Goal: Task Accomplishment & Management: Use online tool/utility

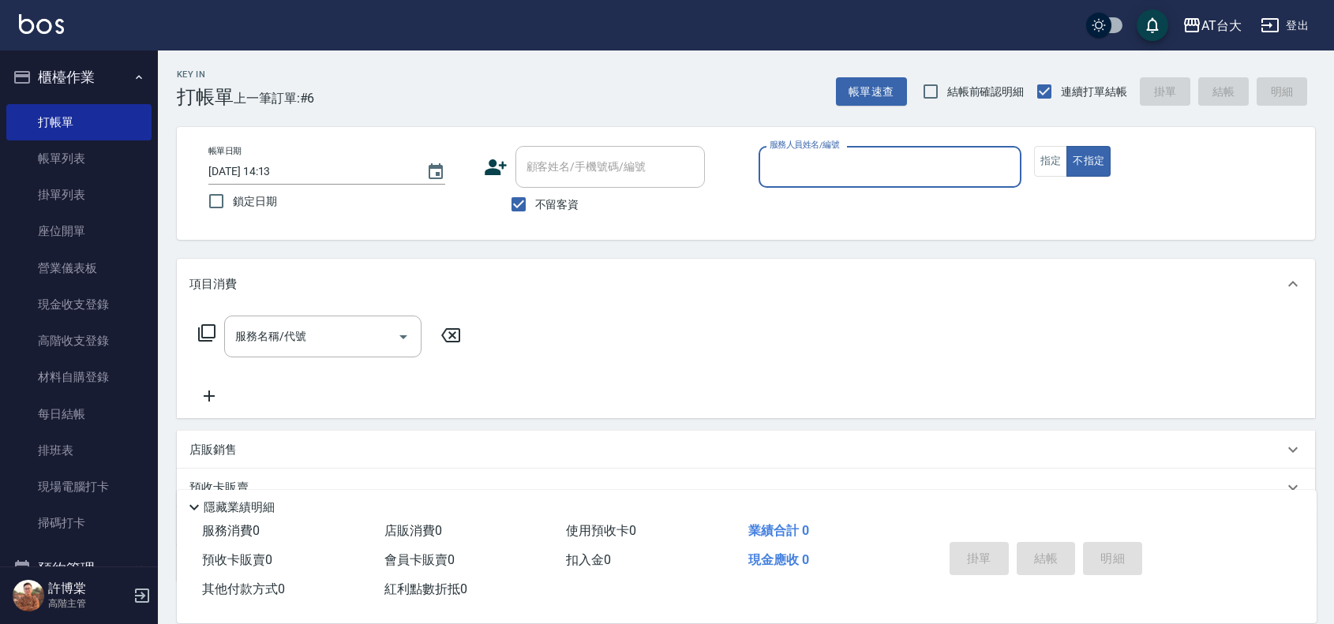
click at [938, 167] on input "服務人員姓名/編號" at bounding box center [890, 167] width 249 height 28
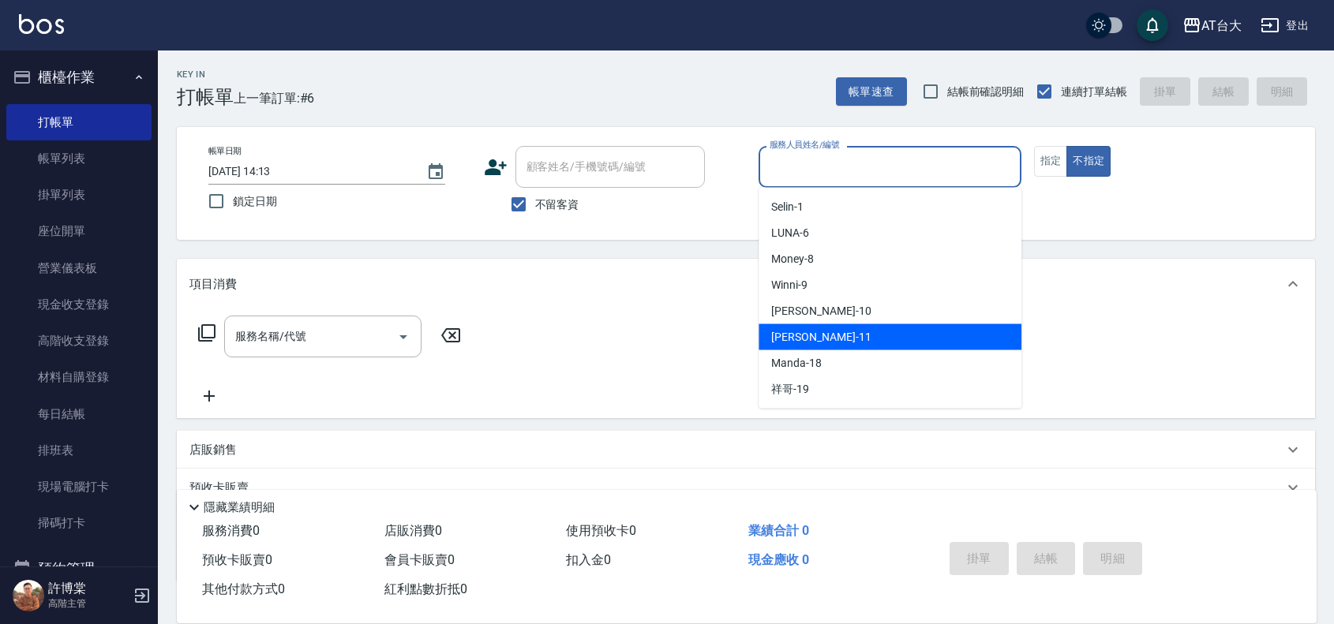
click at [882, 338] on div "[PERSON_NAME] -11" at bounding box center [890, 337] width 263 height 26
type input "[PERSON_NAME]-11"
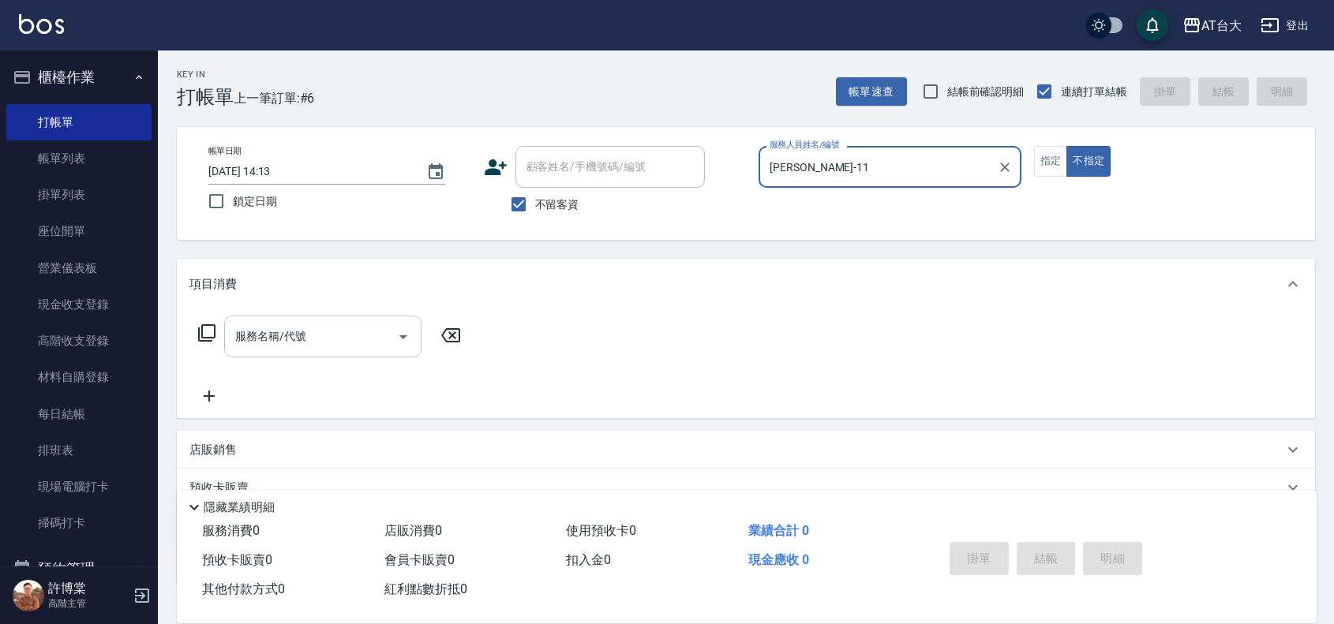
click at [322, 342] on input "服務名稱/代號" at bounding box center [310, 337] width 159 height 28
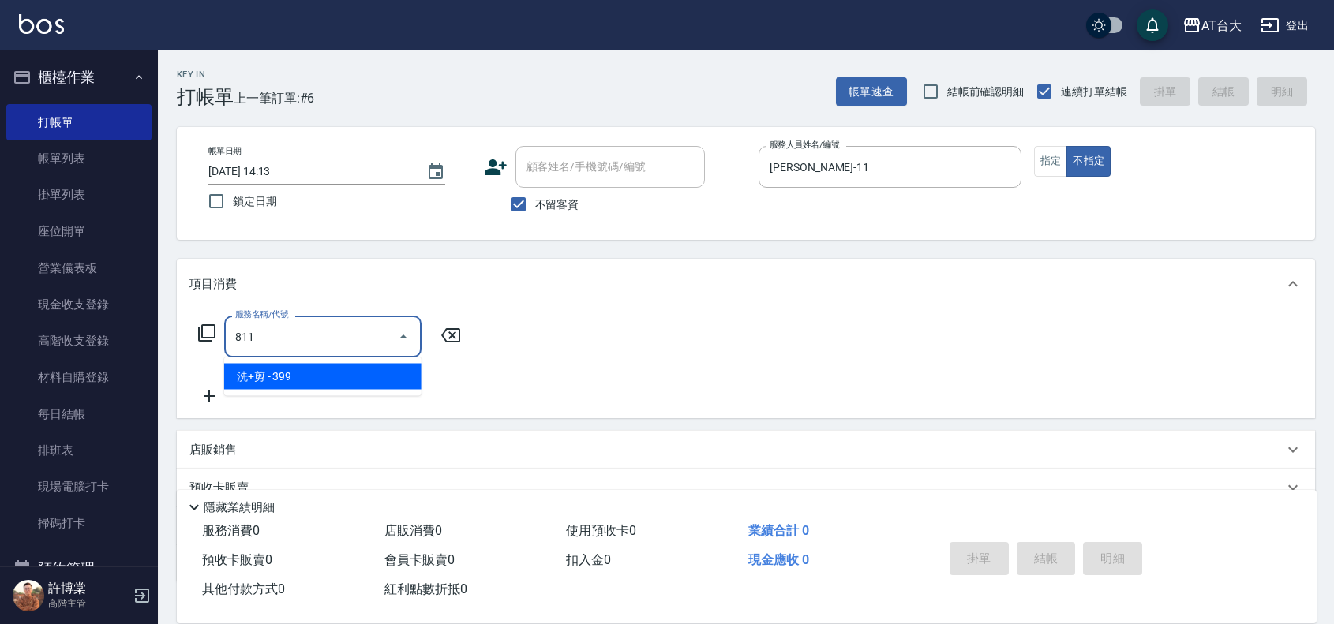
type input "洗+剪(811)"
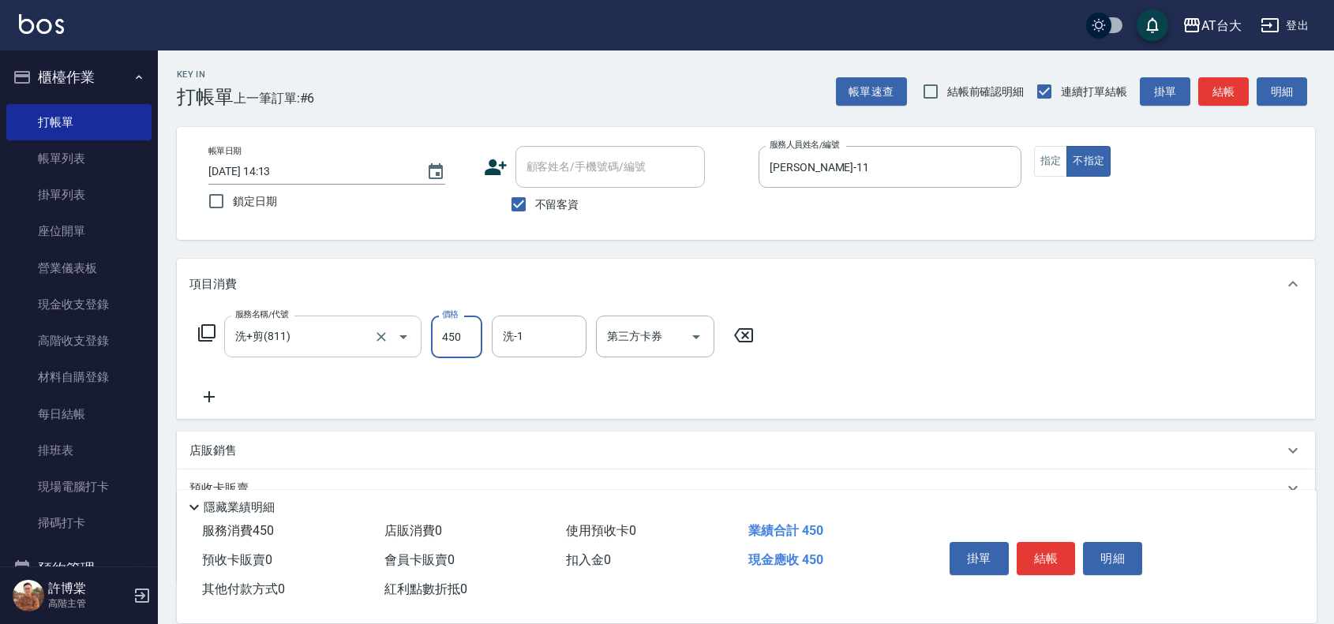
type input "450"
click at [1042, 559] on button "結帳" at bounding box center [1046, 558] width 59 height 33
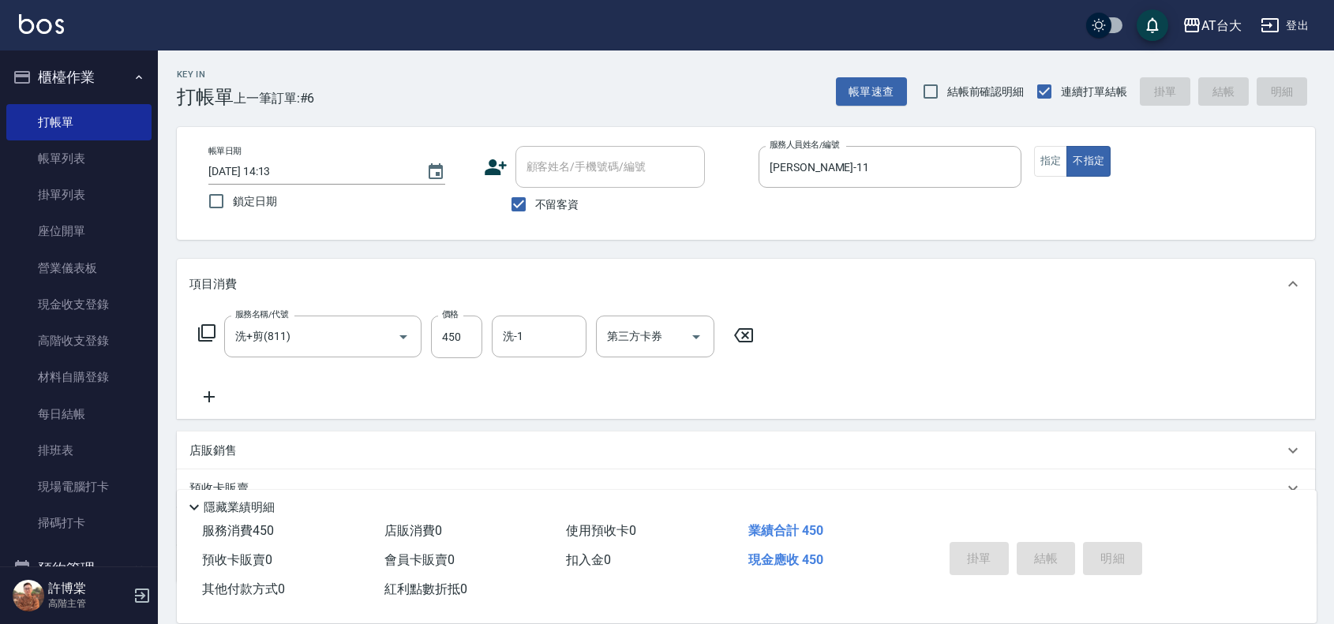
type input "[DATE] 15:33"
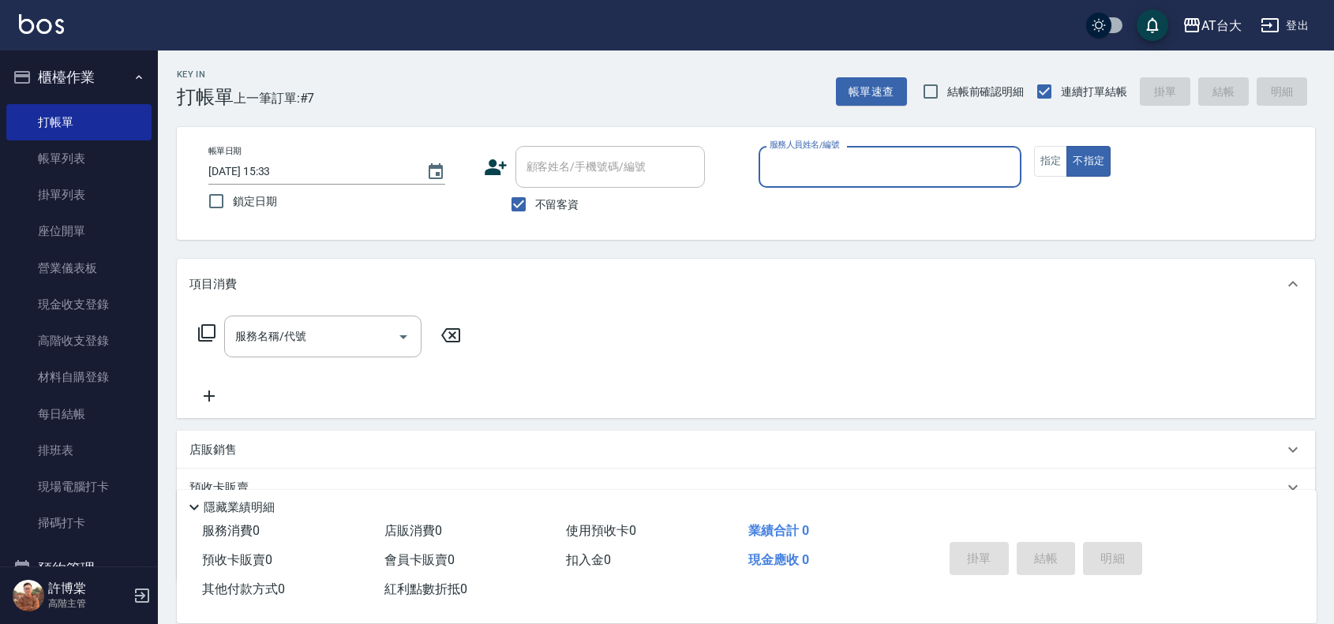
click at [845, 155] on input "服務人員姓名/編號" at bounding box center [890, 167] width 249 height 28
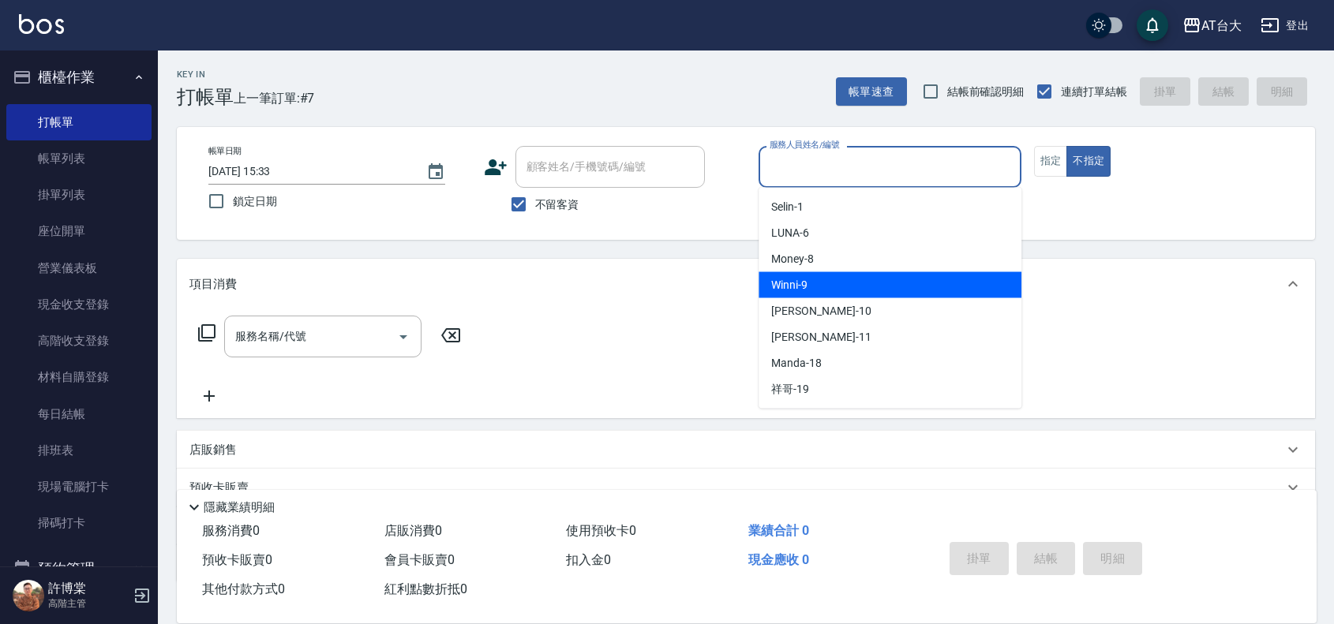
drag, startPoint x: 936, startPoint y: 275, endPoint x: 973, endPoint y: 253, distance: 42.8
click at [943, 272] on div "Winni -9" at bounding box center [890, 285] width 263 height 26
type input "Winni-9"
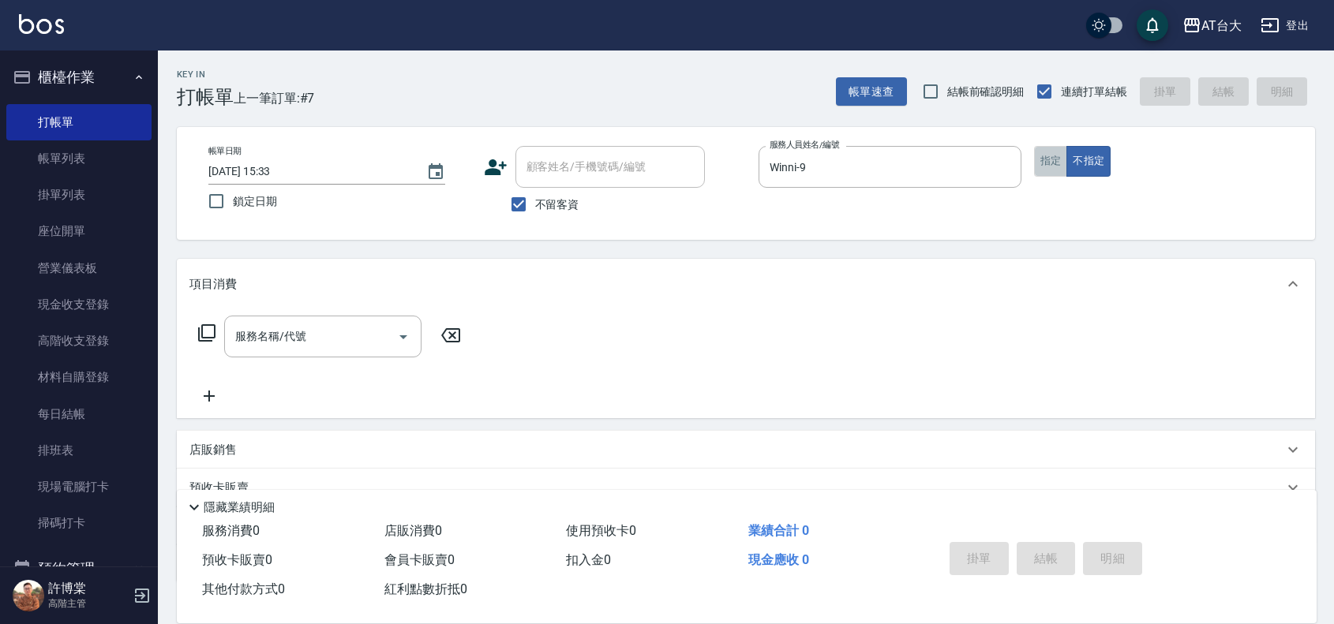
click at [1051, 163] on button "指定" at bounding box center [1051, 161] width 34 height 31
click at [324, 339] on input "服務名稱/代號" at bounding box center [310, 337] width 159 height 28
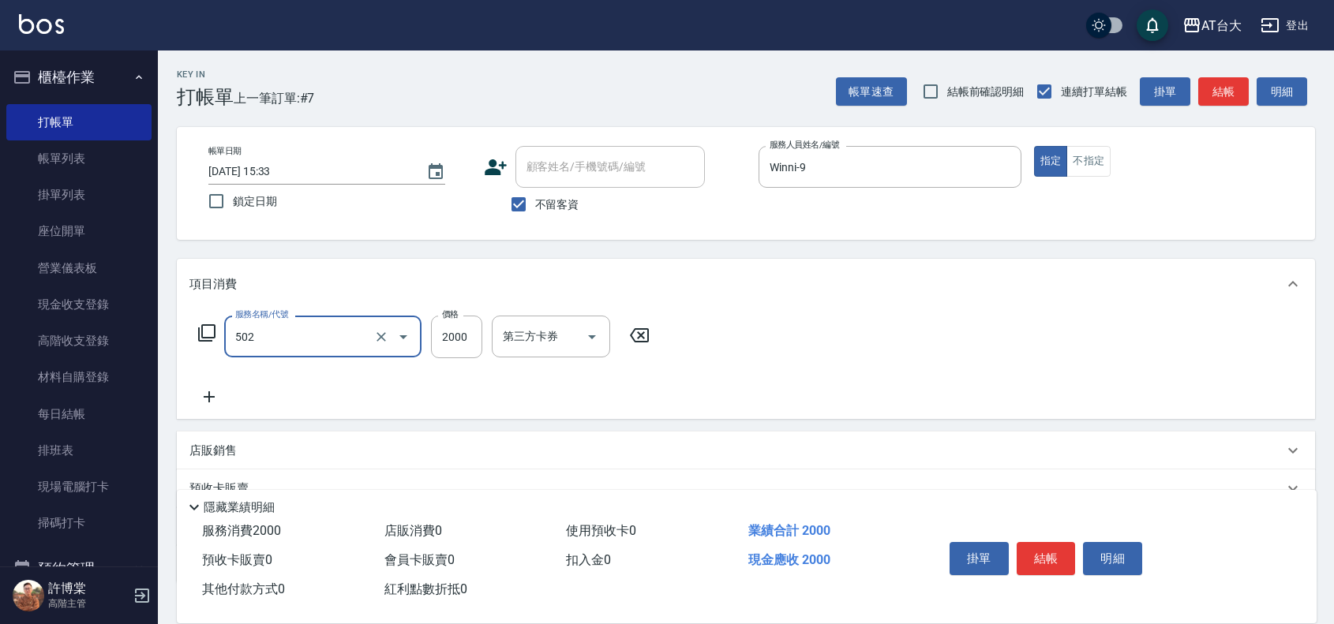
type input "染髮2000以上(502)"
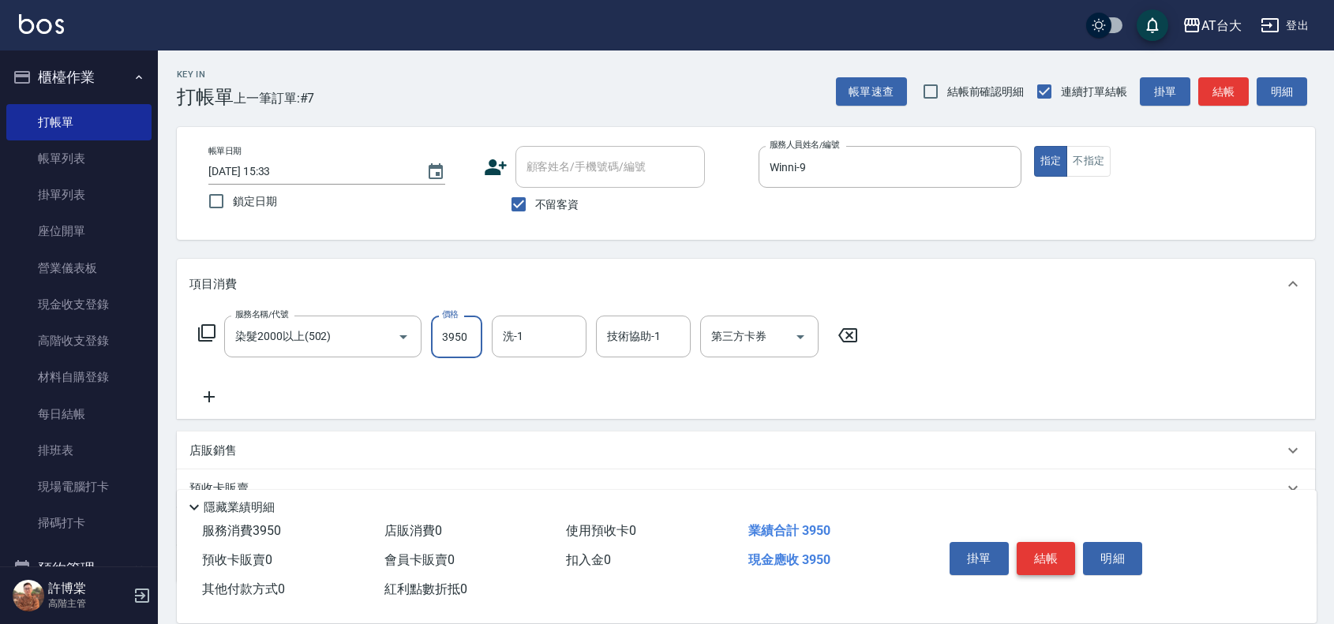
type input "3950"
click at [1025, 555] on button "結帳" at bounding box center [1046, 558] width 59 height 33
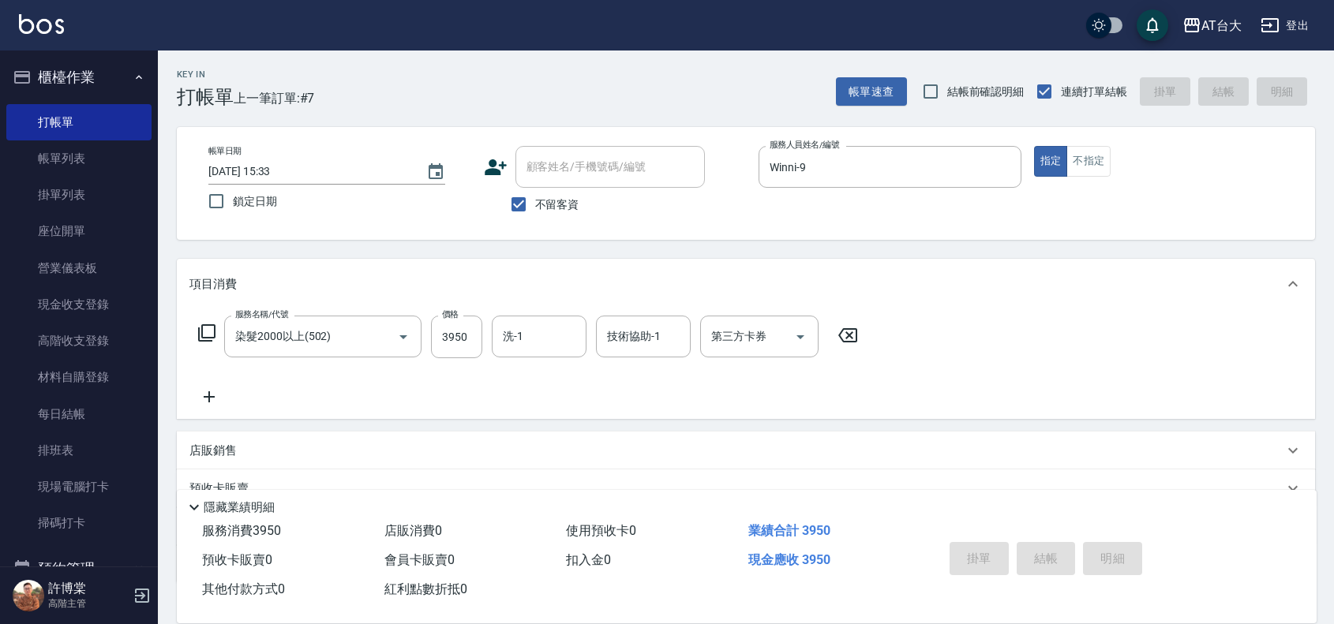
type input "[DATE] 15:53"
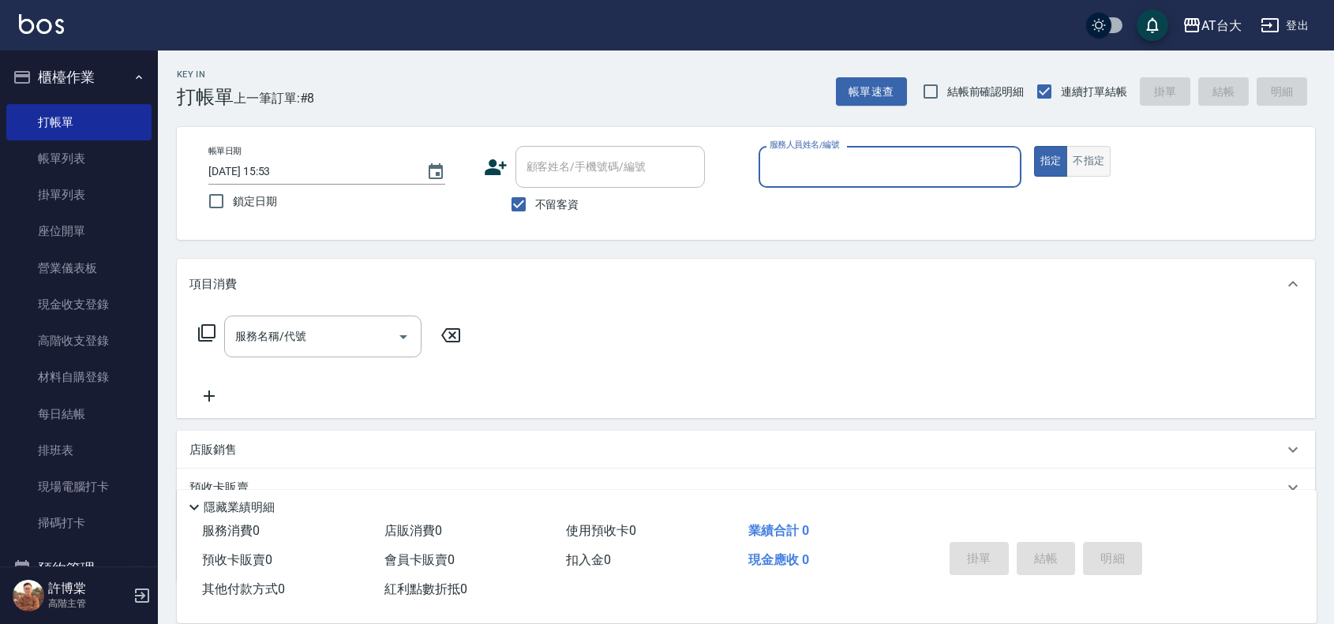
click at [1089, 162] on button "不指定" at bounding box center [1088, 161] width 44 height 31
